Goal: Navigation & Orientation: Find specific page/section

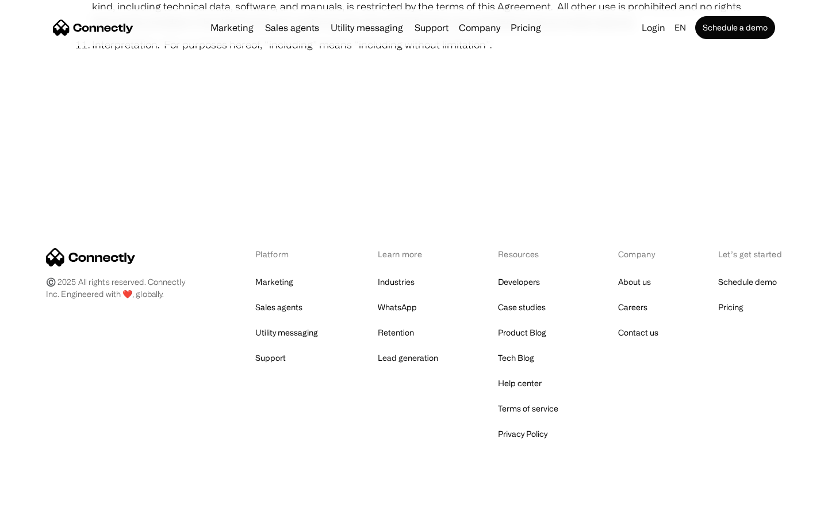
scroll to position [4226, 0]
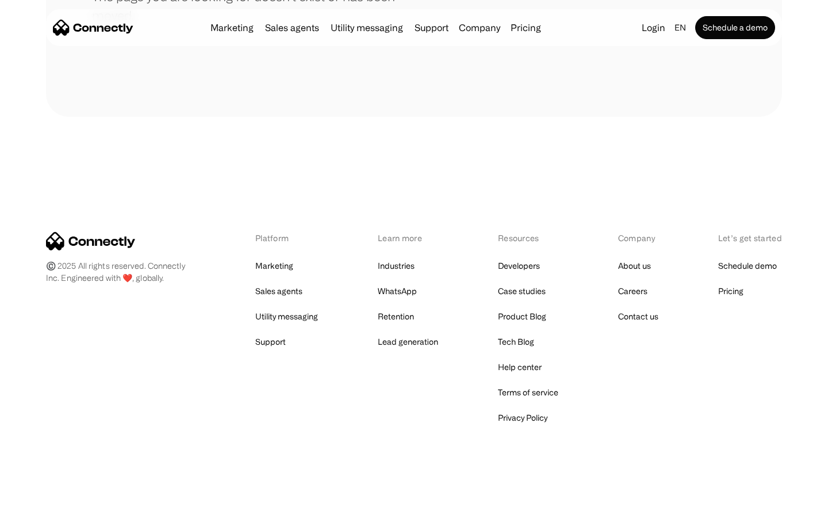
scroll to position [210, 0]
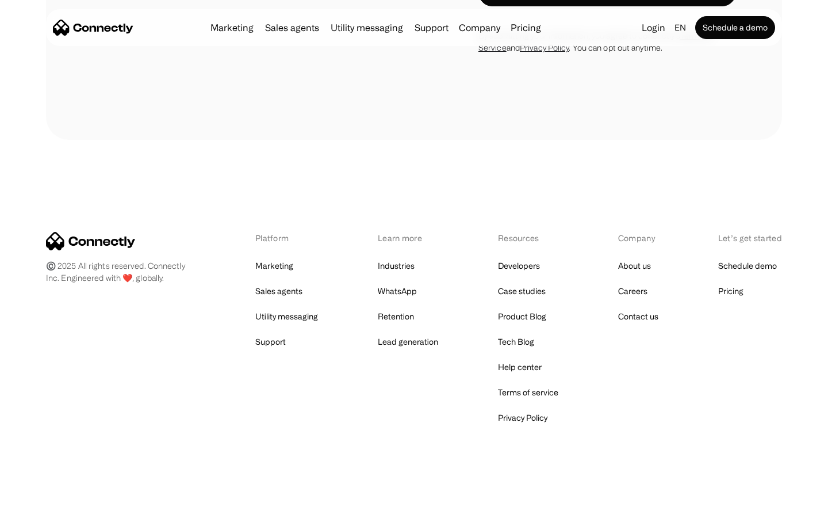
scroll to position [3736, 0]
